Goal: Task Accomplishment & Management: Complete application form

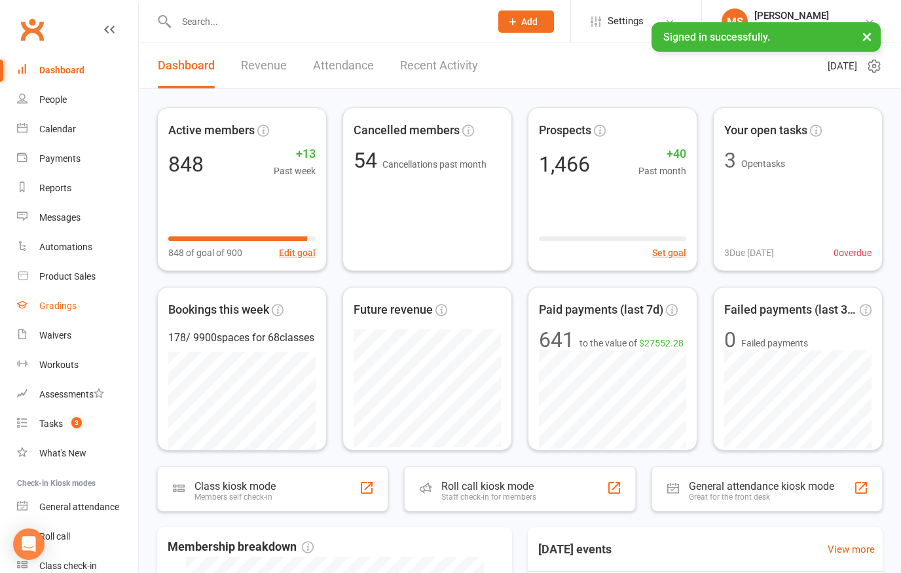
click at [69, 303] on div "Gradings" at bounding box center [57, 306] width 37 height 10
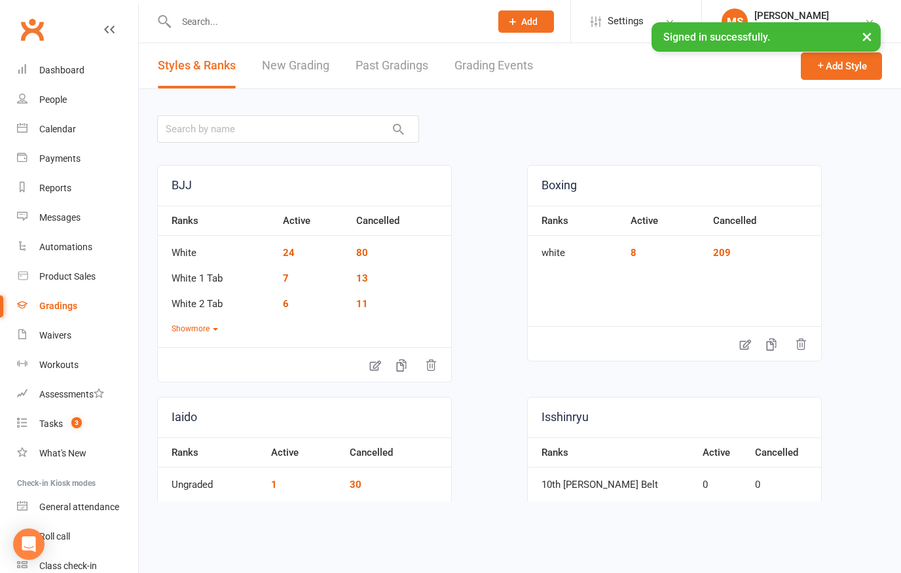
click at [302, 78] on link "New Grading" at bounding box center [295, 65] width 67 height 45
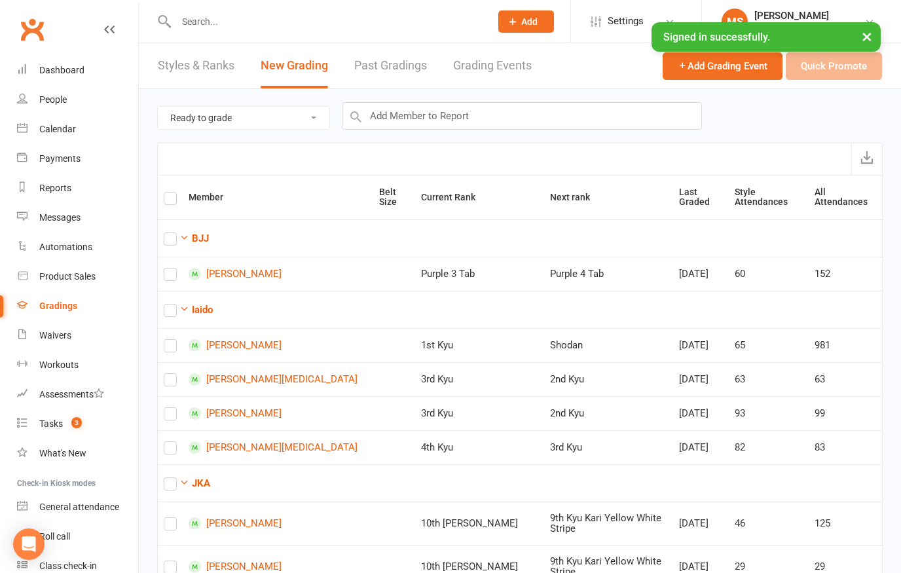
click at [270, 111] on select "Ready to grade All members enrolled in a style Active members enrolled in a sty…" at bounding box center [244, 118] width 172 height 22
select select "active_members_in_style"
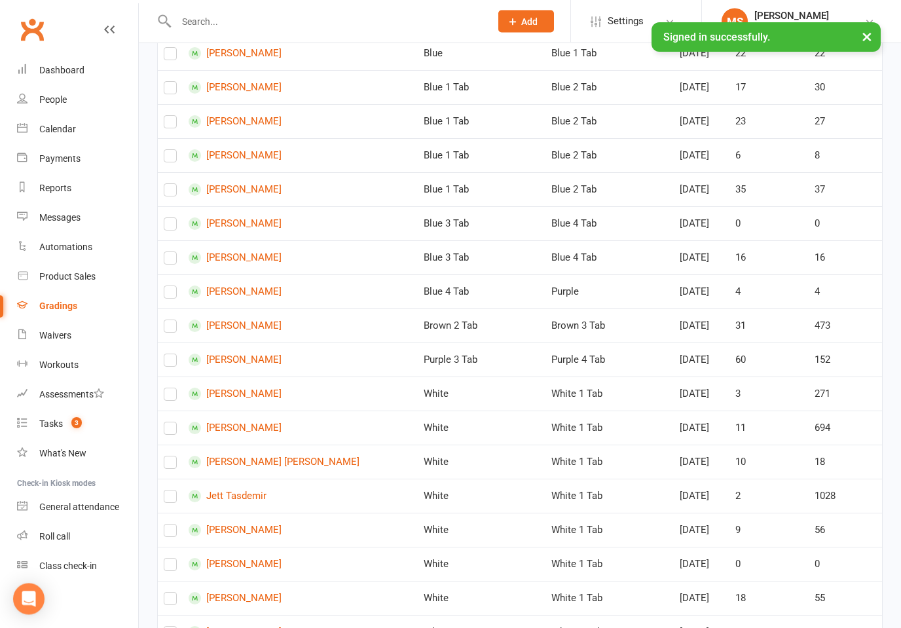
scroll to position [426, 0]
click at [175, 192] on label at bounding box center [170, 192] width 13 height 0
click at [175, 183] on input "checkbox" at bounding box center [170, 183] width 13 height 0
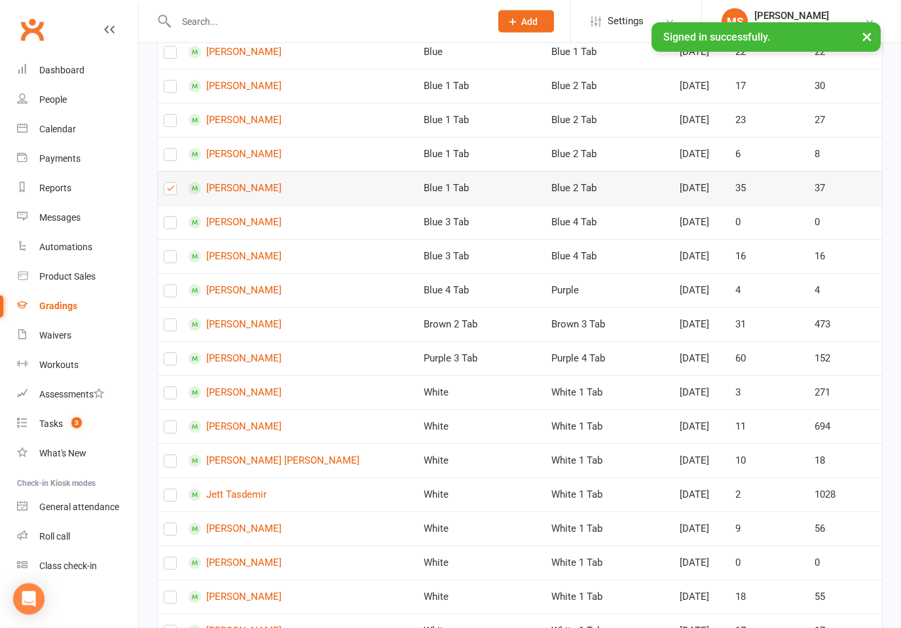
checkbox input "true"
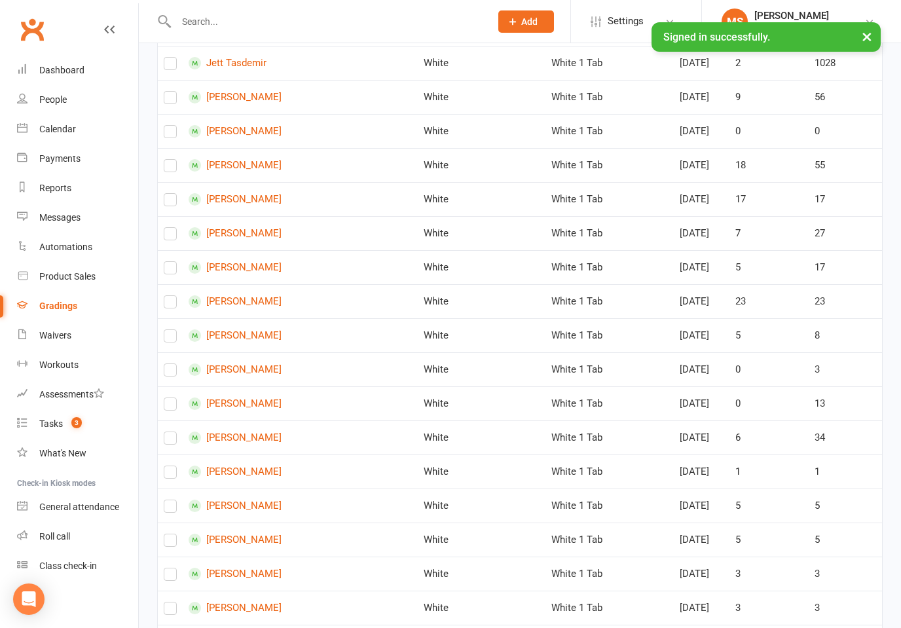
scroll to position [859, 0]
click at [161, 181] on td at bounding box center [170, 164] width 25 height 34
click at [175, 167] on label at bounding box center [170, 167] width 13 height 0
click at [175, 158] on input "checkbox" at bounding box center [170, 158] width 13 height 0
checkbox input "true"
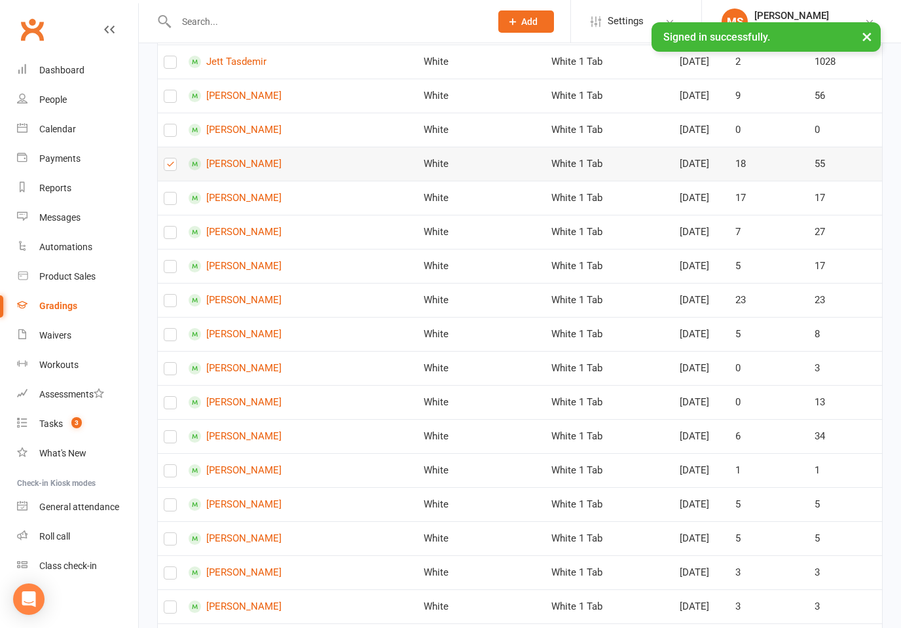
checkbox input "true"
click at [169, 201] on label at bounding box center [170, 201] width 13 height 0
click at [169, 193] on input "checkbox" at bounding box center [170, 193] width 13 height 0
checkbox input "true"
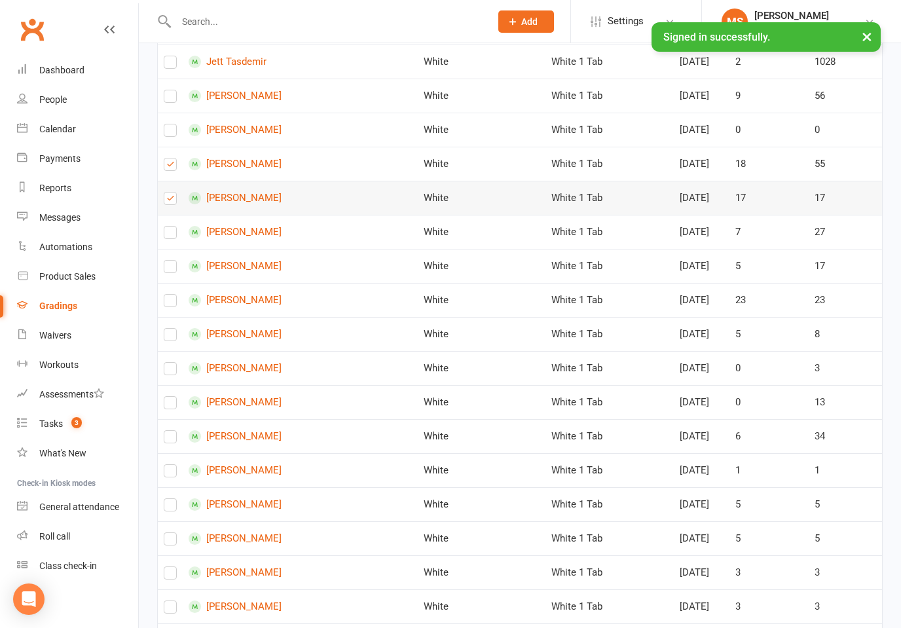
checkbox input "true"
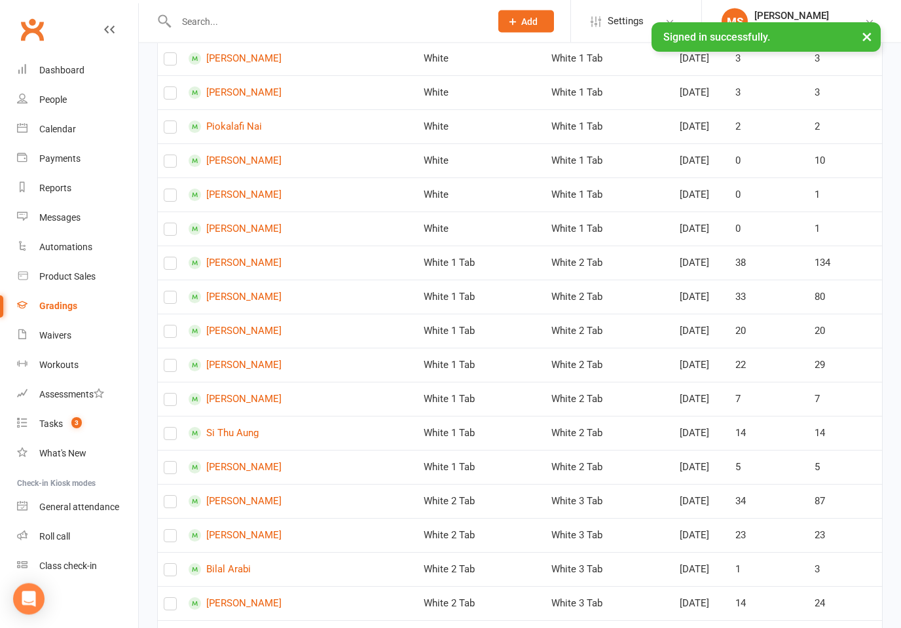
scroll to position [1373, 0]
click at [171, 300] on label at bounding box center [170, 300] width 13 height 0
click at [171, 291] on input "checkbox" at bounding box center [170, 291] width 13 height 0
checkbox input "true"
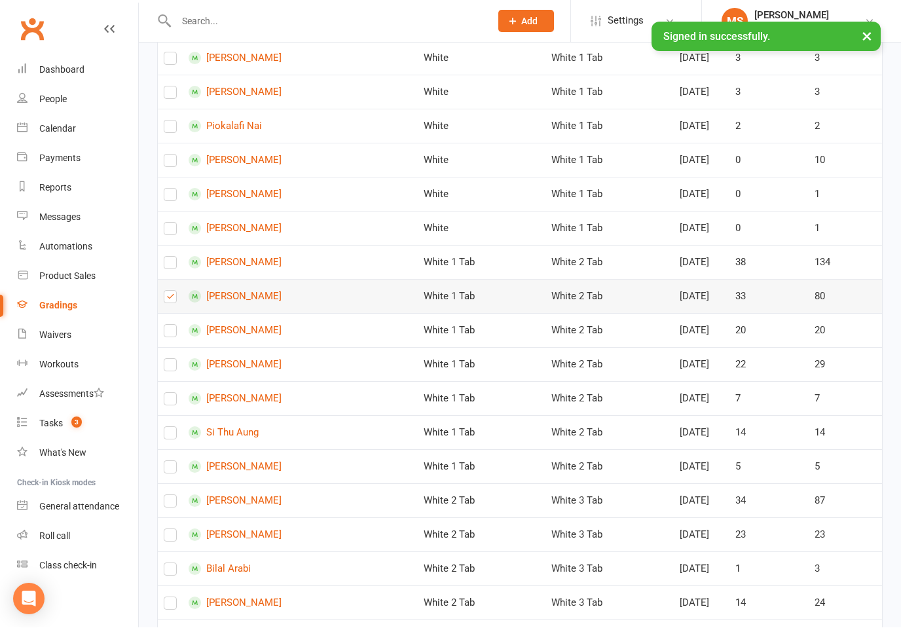
checkbox input "true"
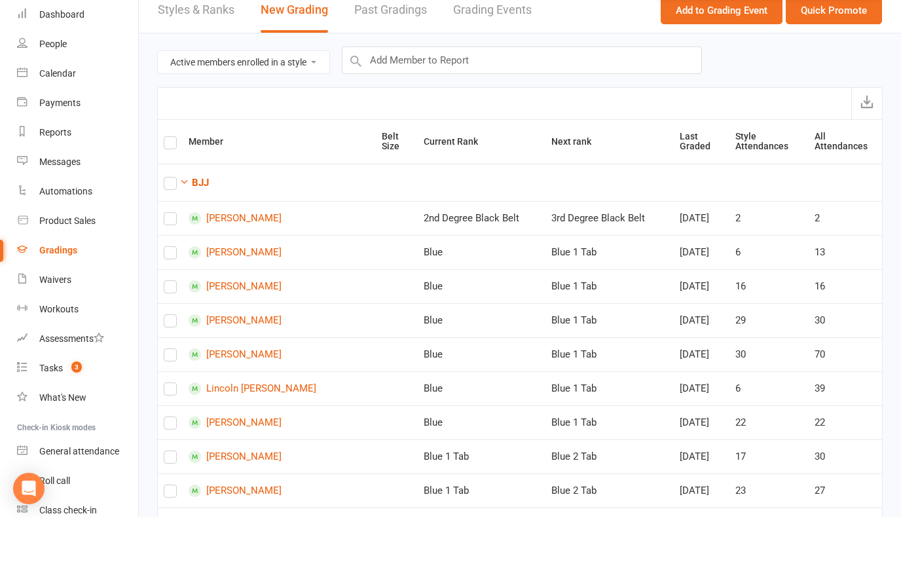
scroll to position [56, 0]
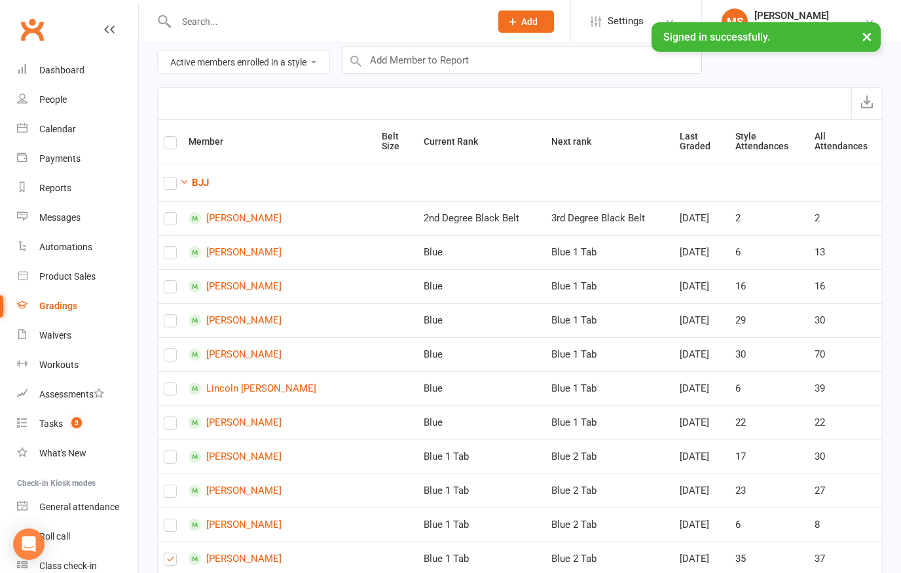
click at [874, 35] on button "×" at bounding box center [867, 36] width 24 height 28
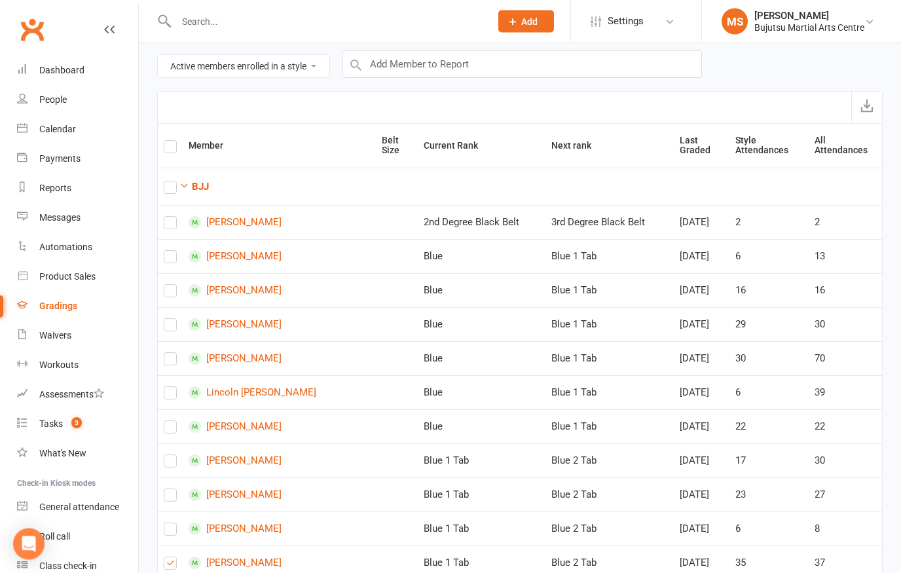
scroll to position [0, 0]
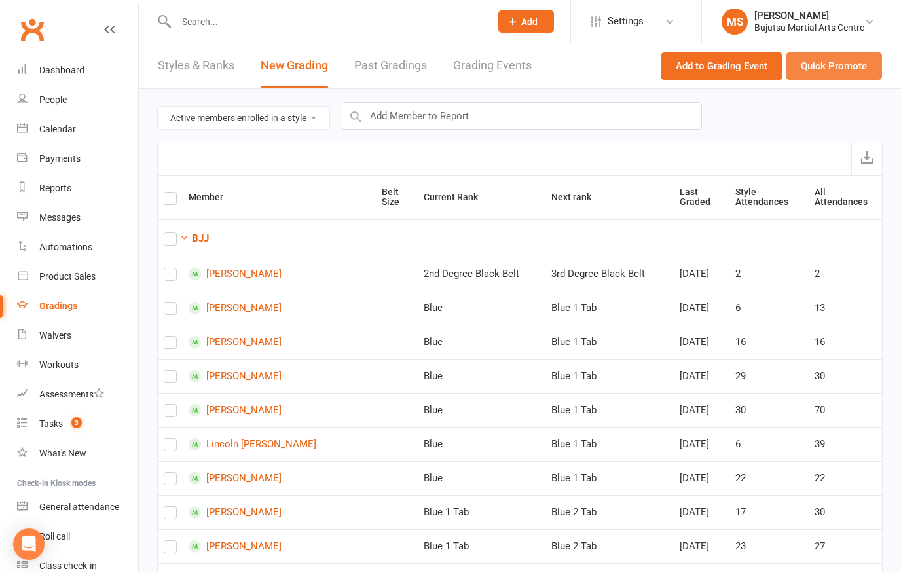
click at [845, 56] on button "Quick Promote" at bounding box center [834, 66] width 96 height 28
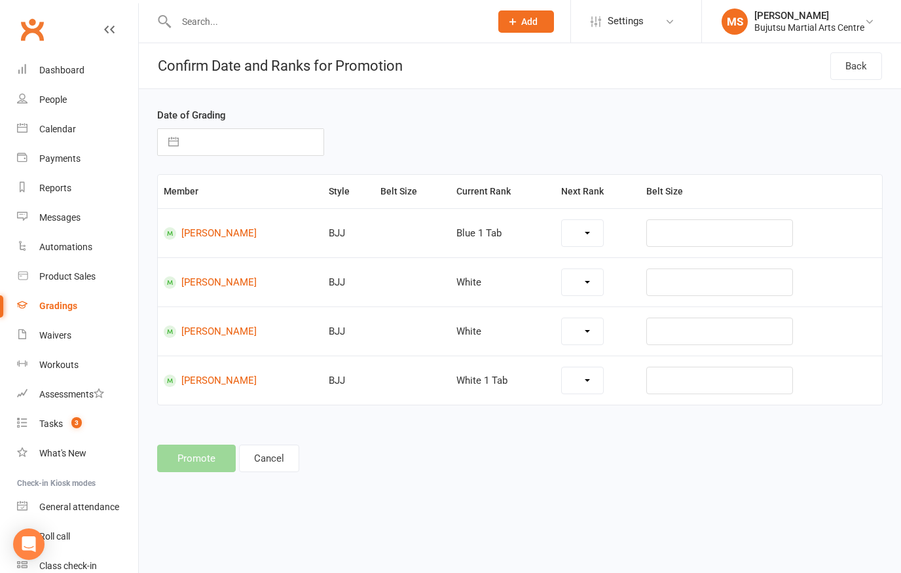
select select "1728"
select select "1722"
select select "1723"
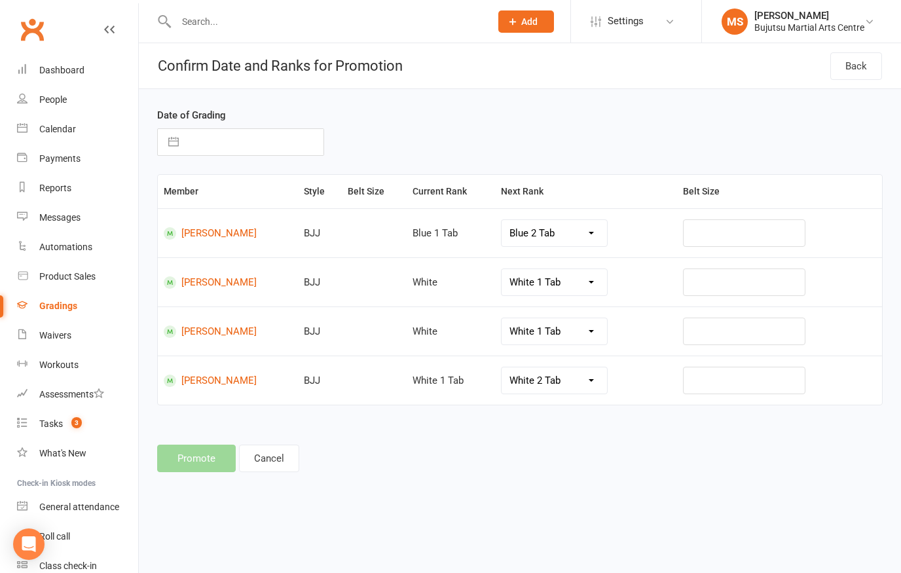
click at [232, 147] on input "text" at bounding box center [254, 142] width 138 height 26
select select "7"
select select "2025"
select select "8"
select select "2025"
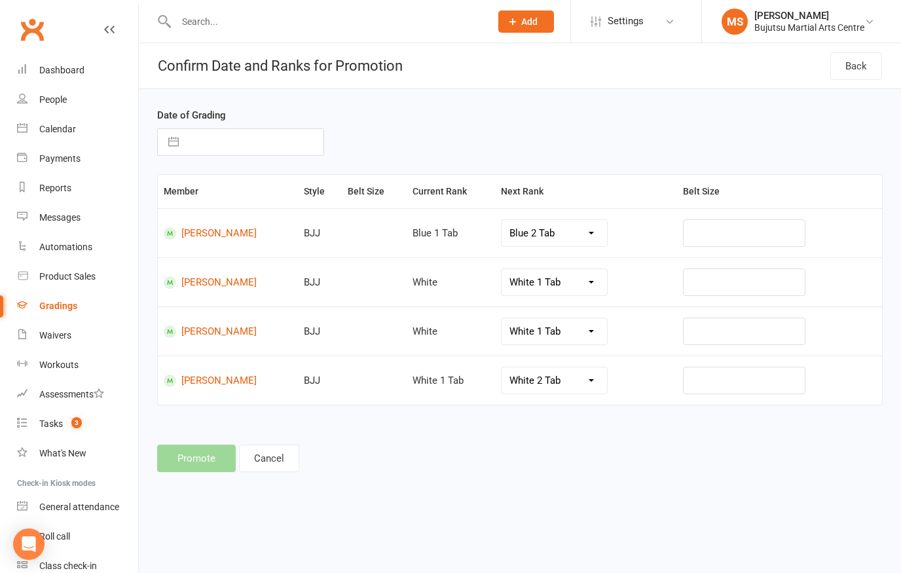
select select "9"
select select "2025"
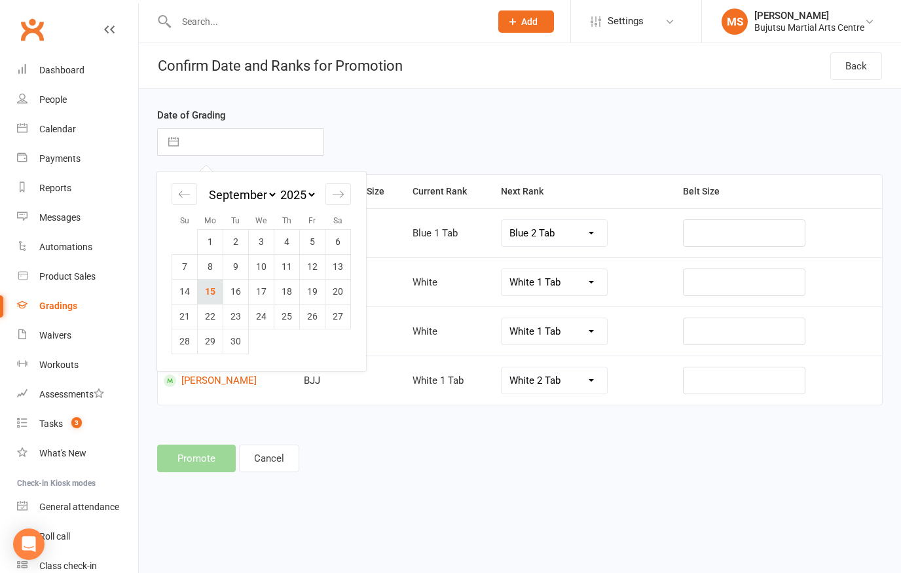
click at [208, 293] on td "15" at bounding box center [211, 291] width 26 height 25
type input "[DATE]"
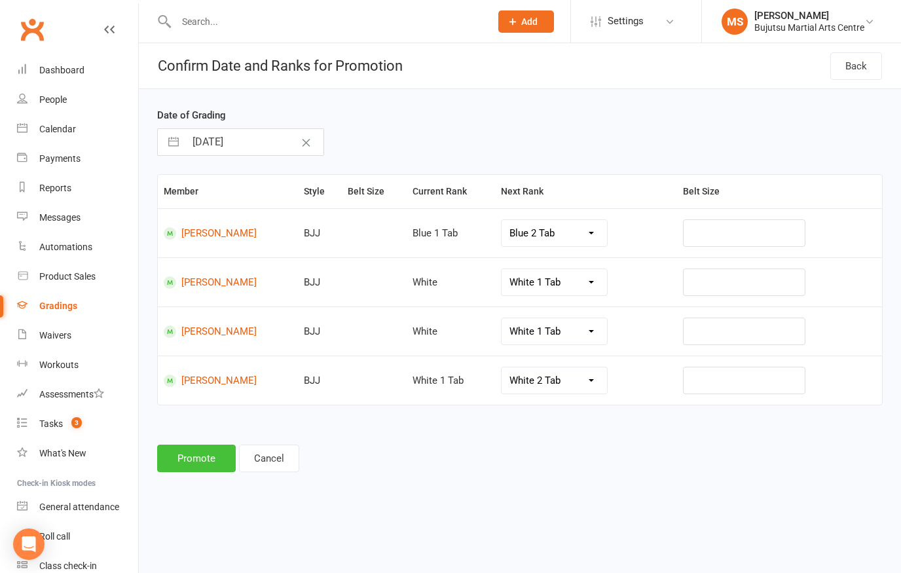
click at [203, 455] on button "Promote" at bounding box center [196, 459] width 79 height 28
